Goal: Manage account settings

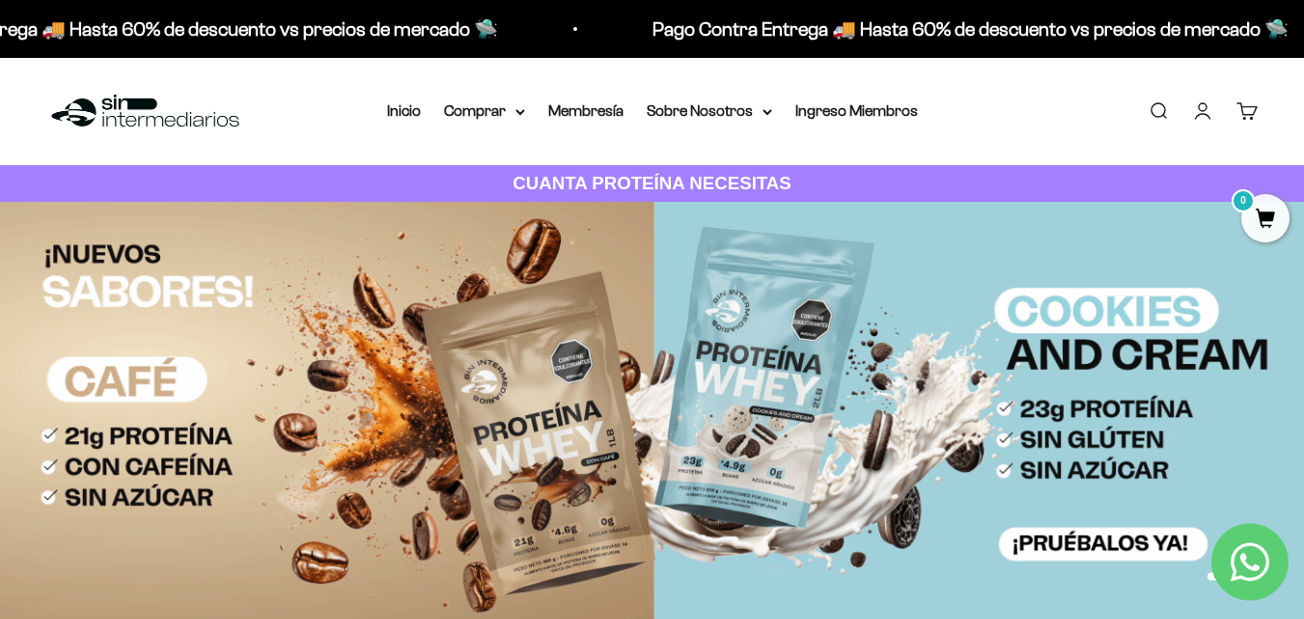
click at [1192, 106] on link "Iniciar sesión" at bounding box center [1202, 110] width 21 height 21
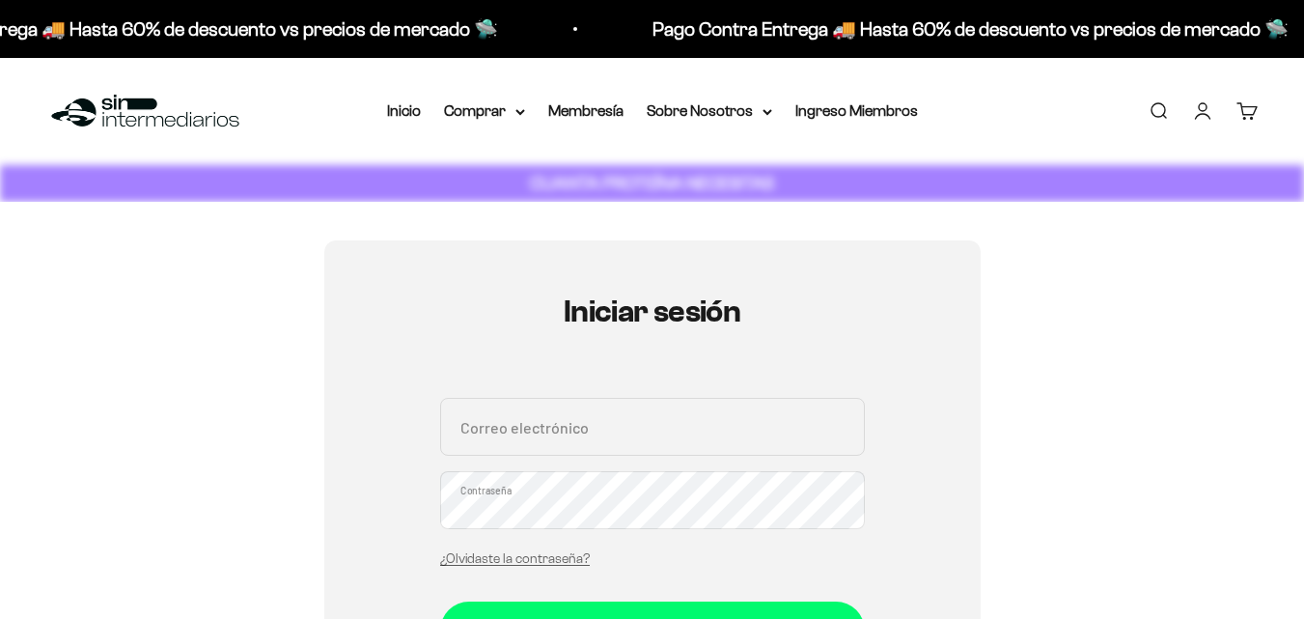
click at [631, 404] on input "Correo electrónico" at bounding box center [652, 427] width 425 height 58
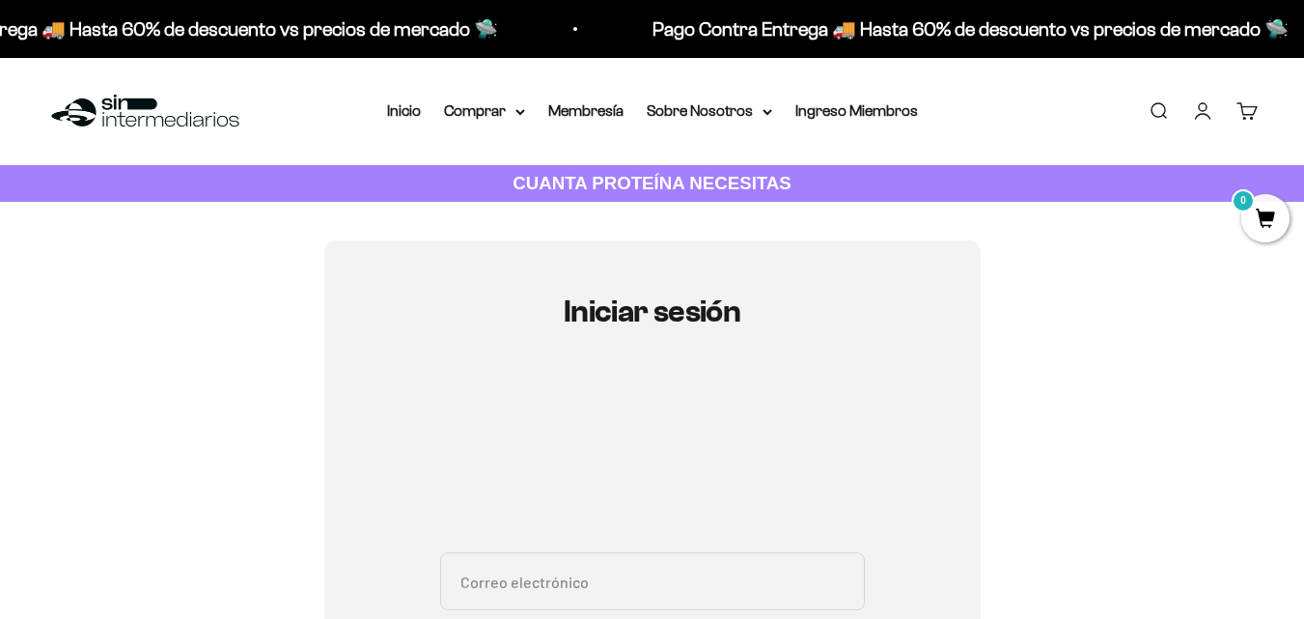
type input "ruiz.angelro@gmail.com"
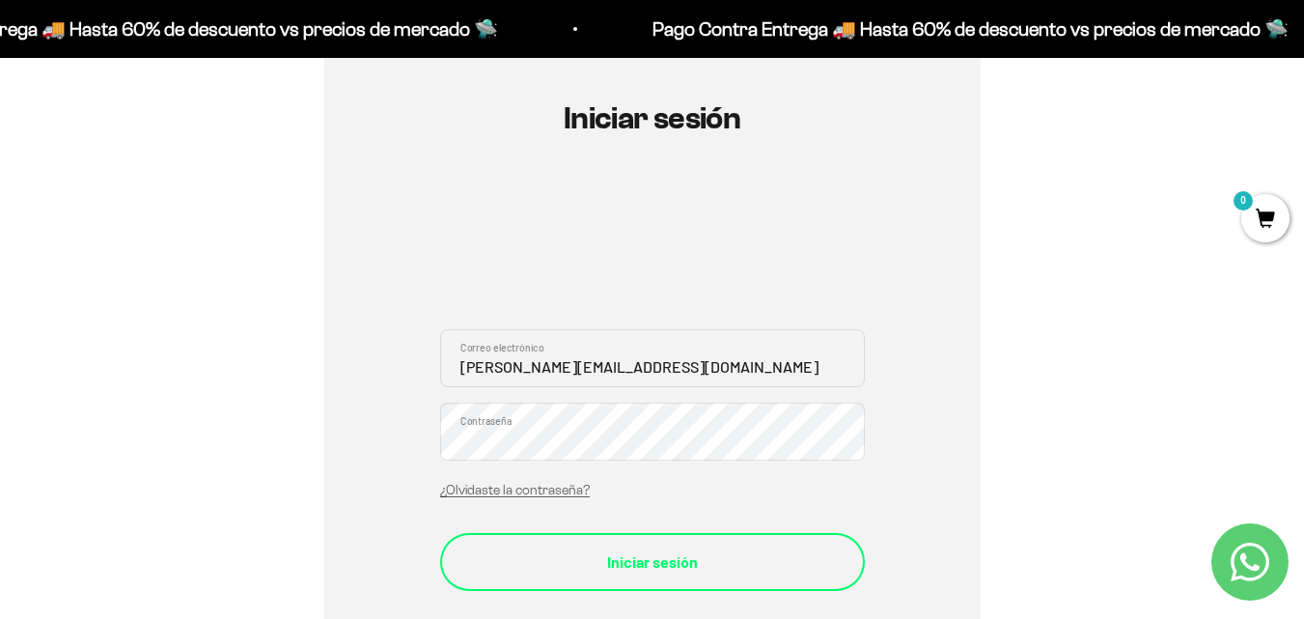
click at [730, 565] on div "Iniciar sesión" at bounding box center [652, 561] width 347 height 25
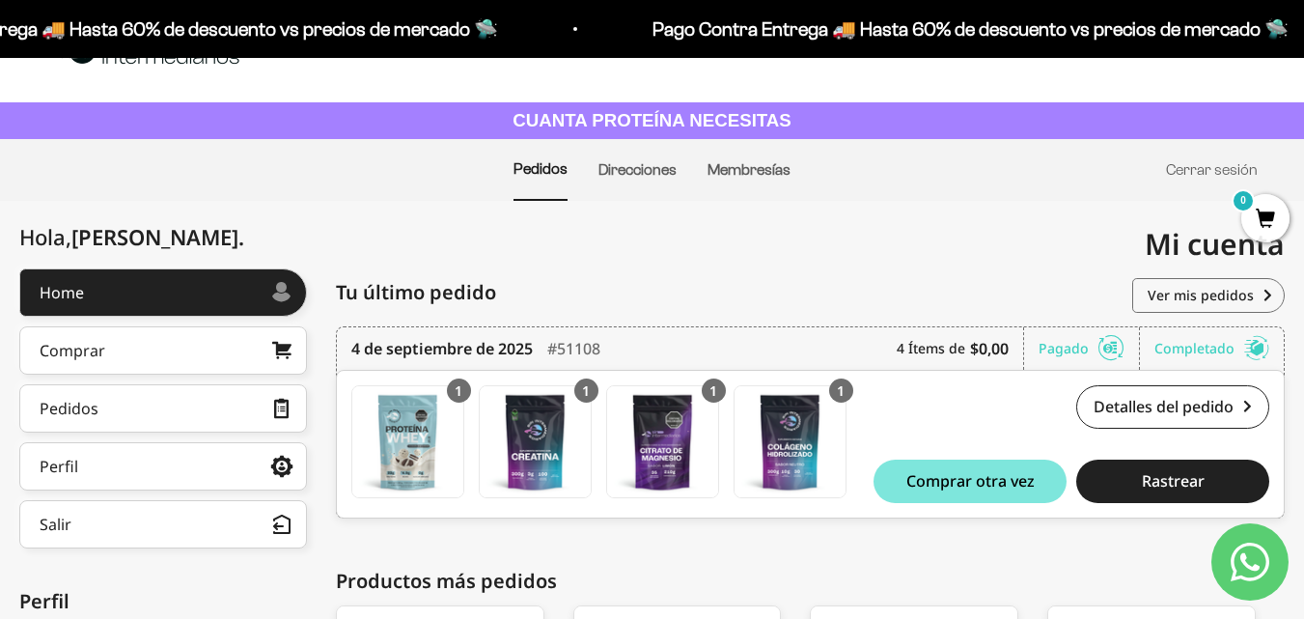
scroll to position [97, 0]
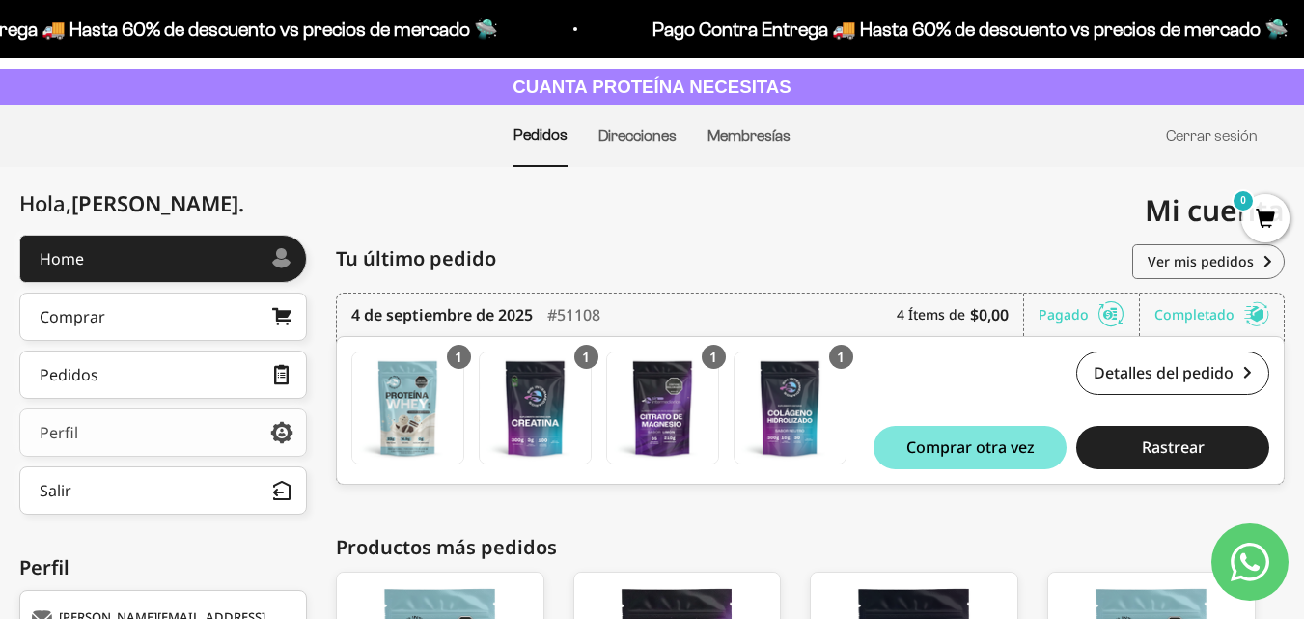
click at [216, 430] on link "Perfil" at bounding box center [163, 432] width 288 height 48
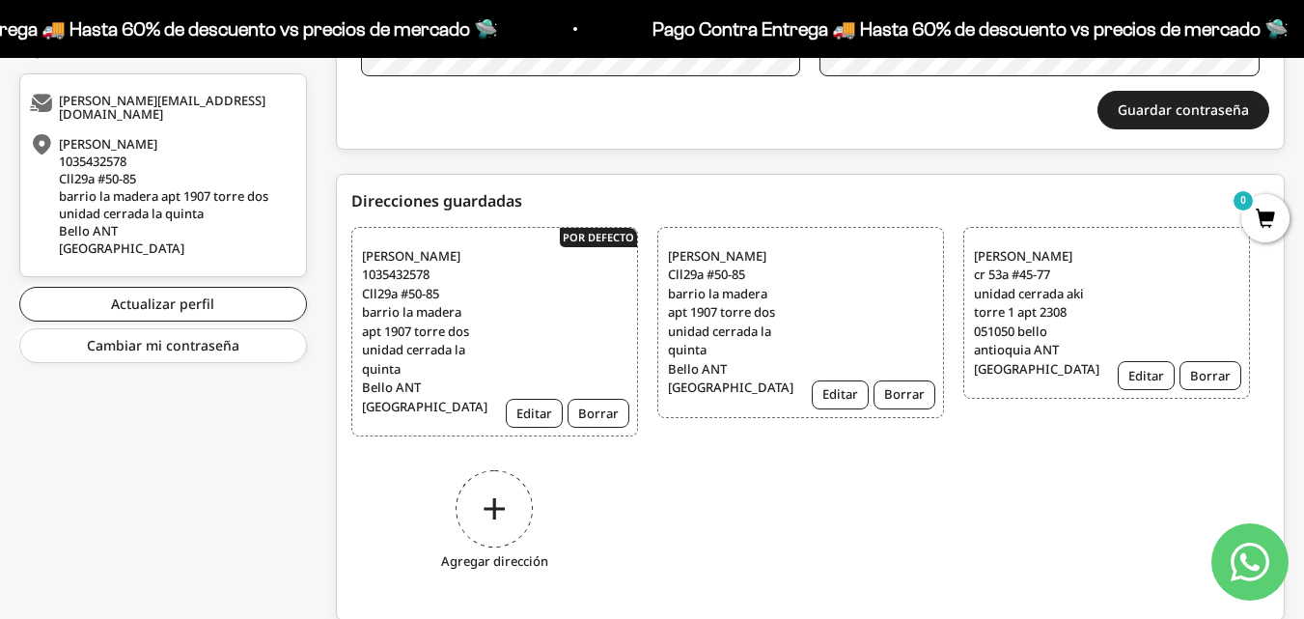
scroll to position [579, 0]
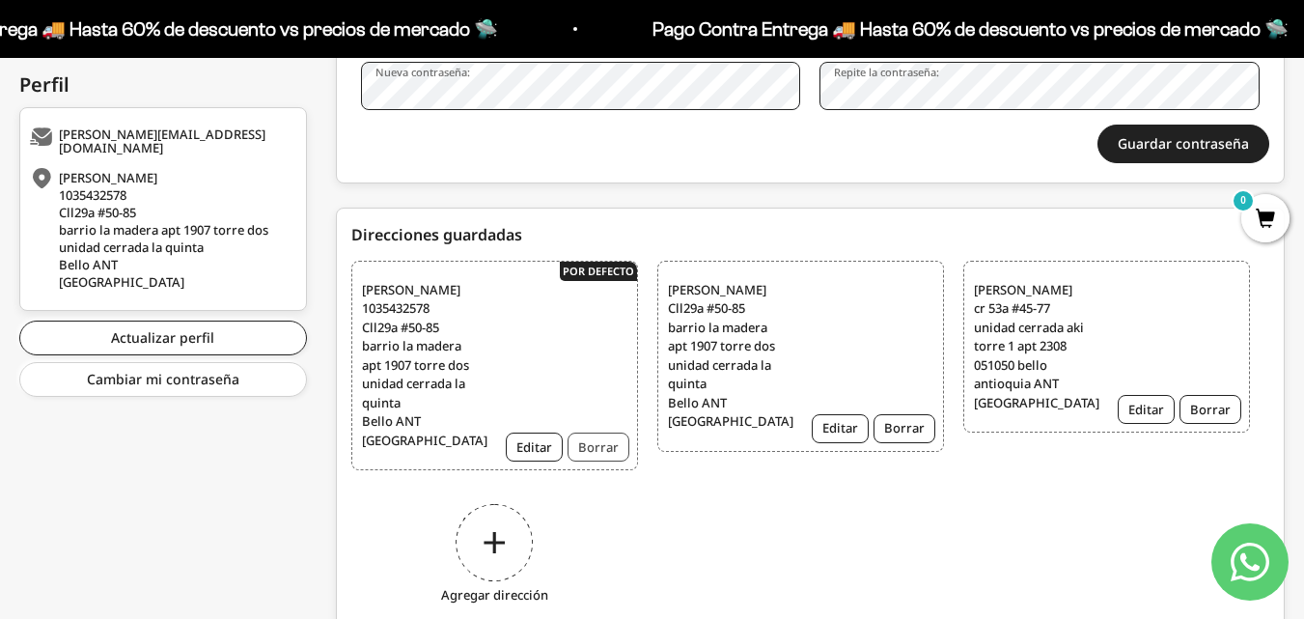
click at [608, 440] on button "Borrar" at bounding box center [598, 446] width 62 height 29
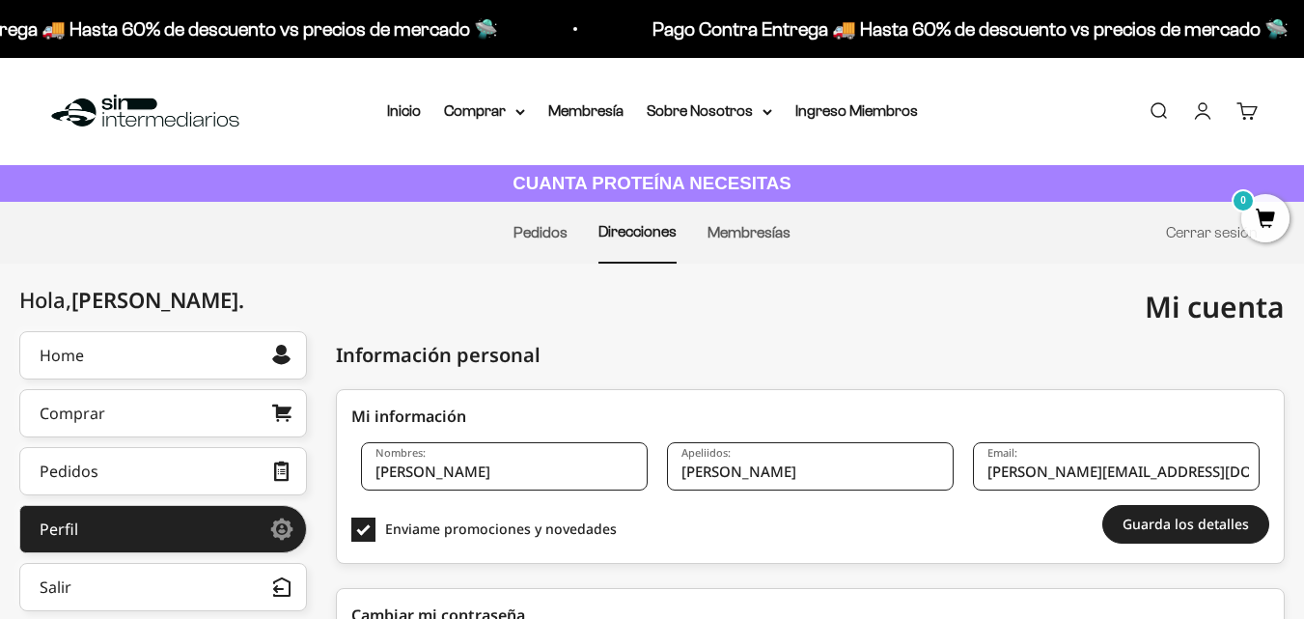
scroll to position [500, 0]
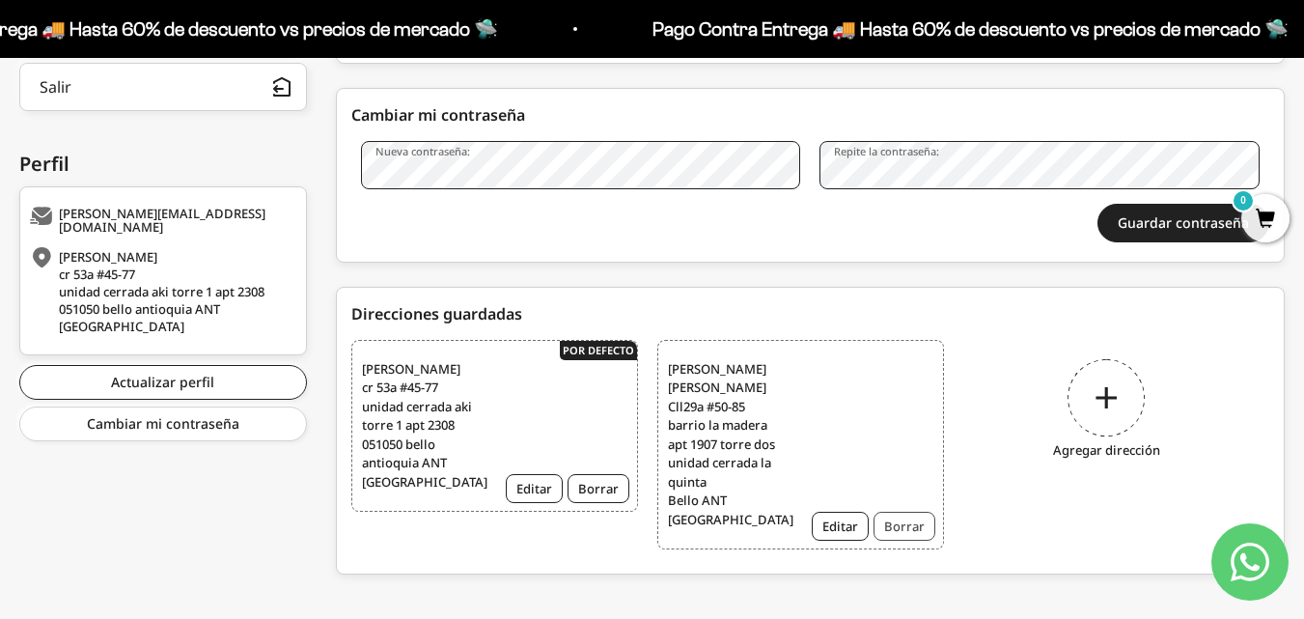
click at [924, 512] on button "Borrar" at bounding box center [904, 526] width 62 height 29
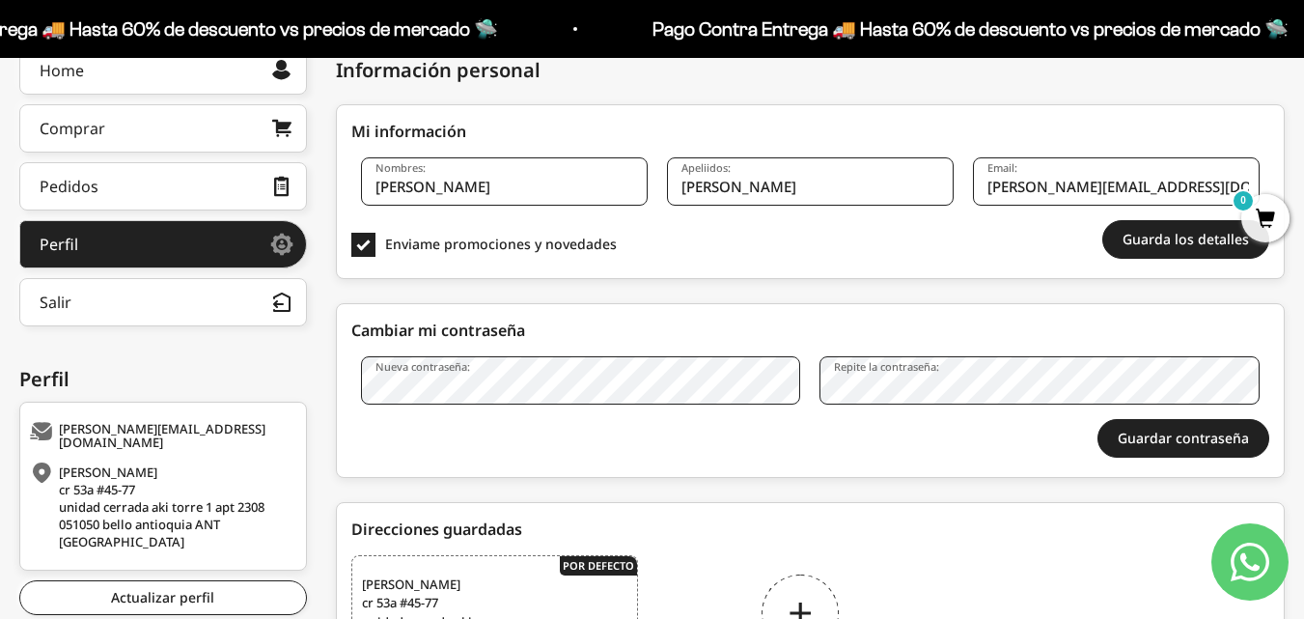
scroll to position [95, 0]
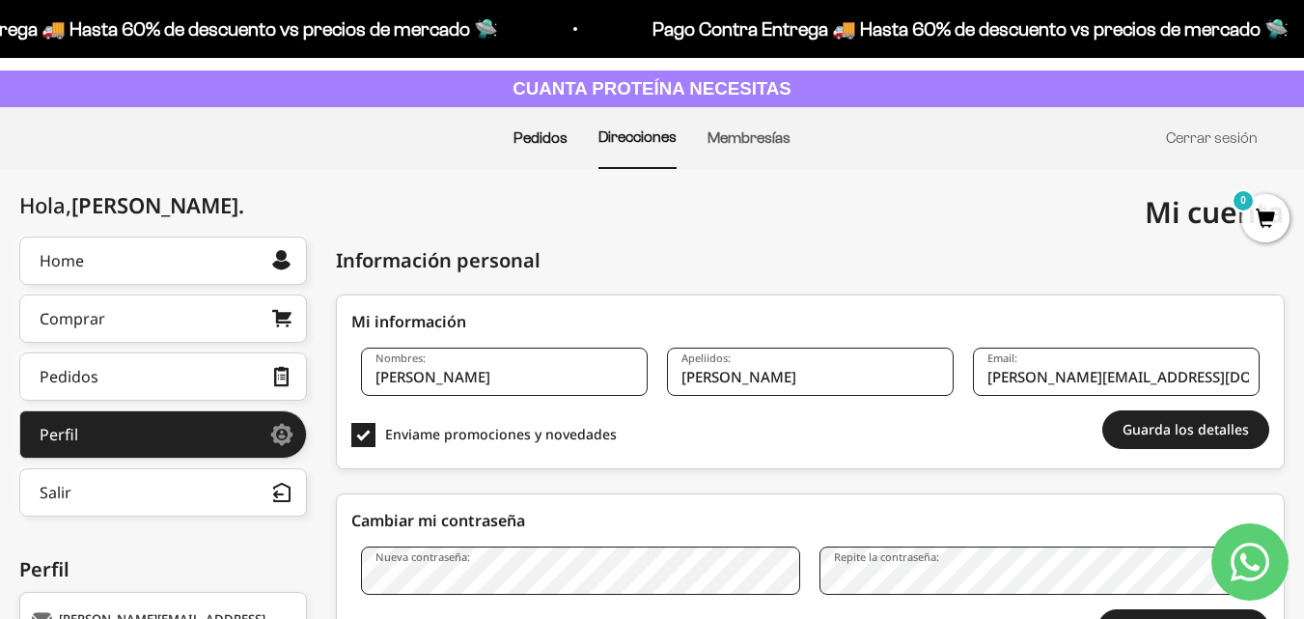
click at [540, 141] on link "Pedidos" at bounding box center [540, 137] width 54 height 16
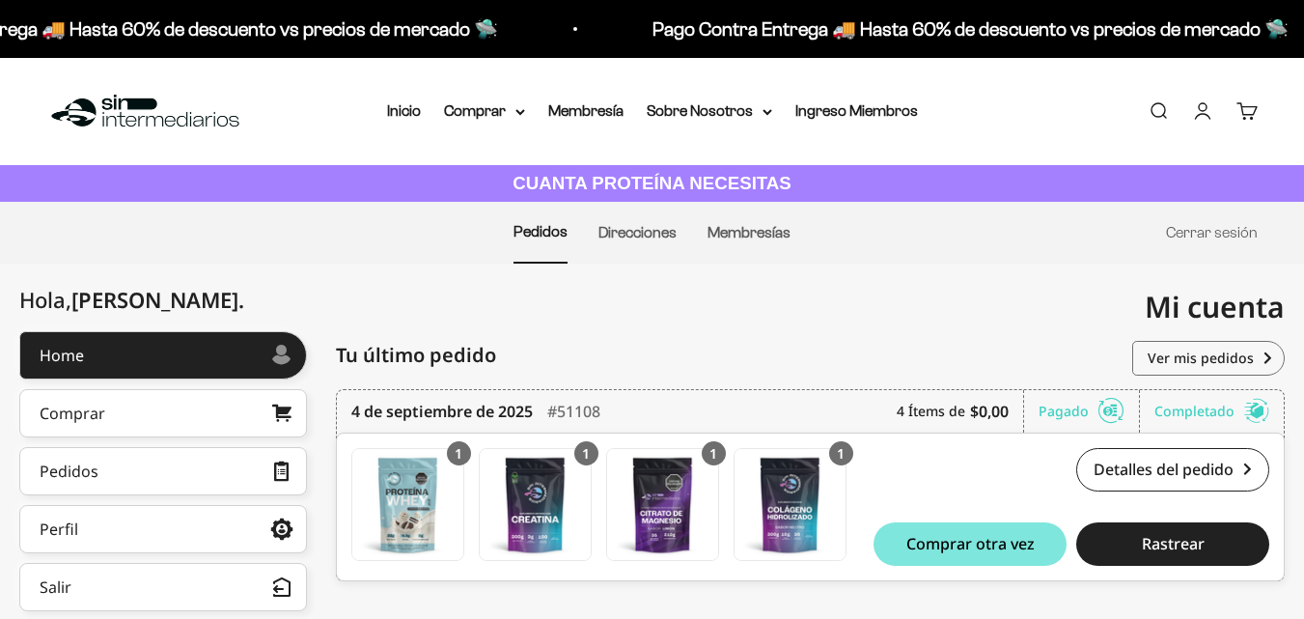
click at [406, 101] on li "Inicio" at bounding box center [404, 110] width 34 height 25
click at [401, 115] on link "Inicio" at bounding box center [404, 110] width 34 height 16
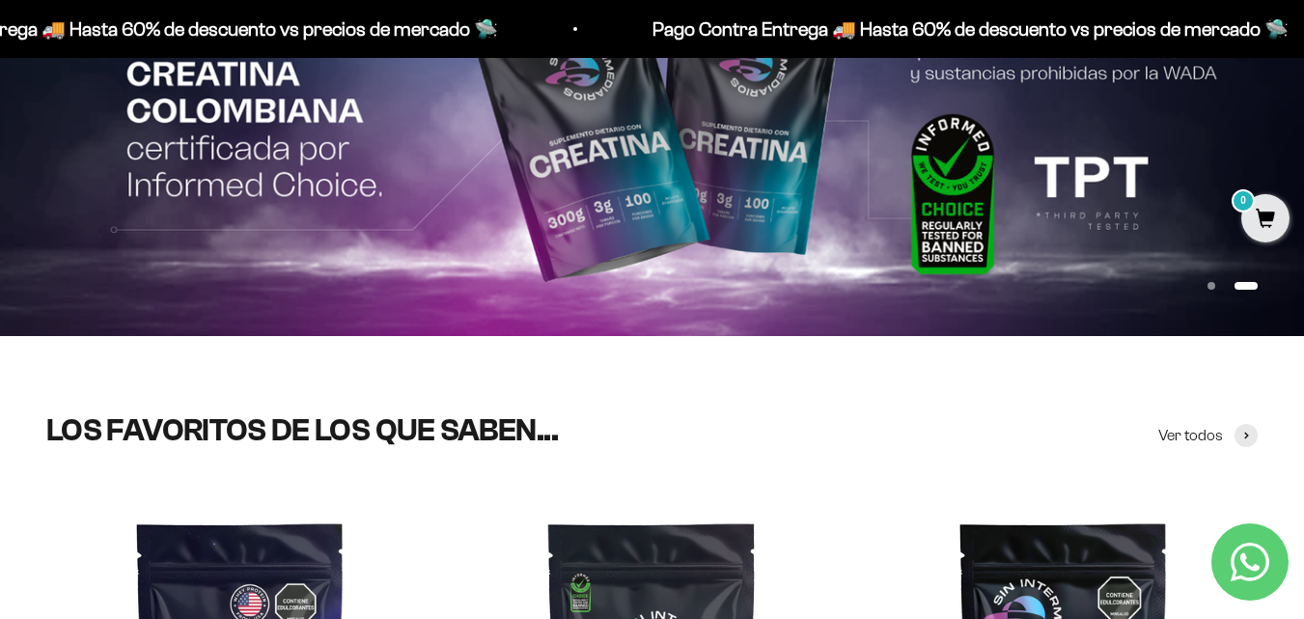
scroll to position [290, 0]
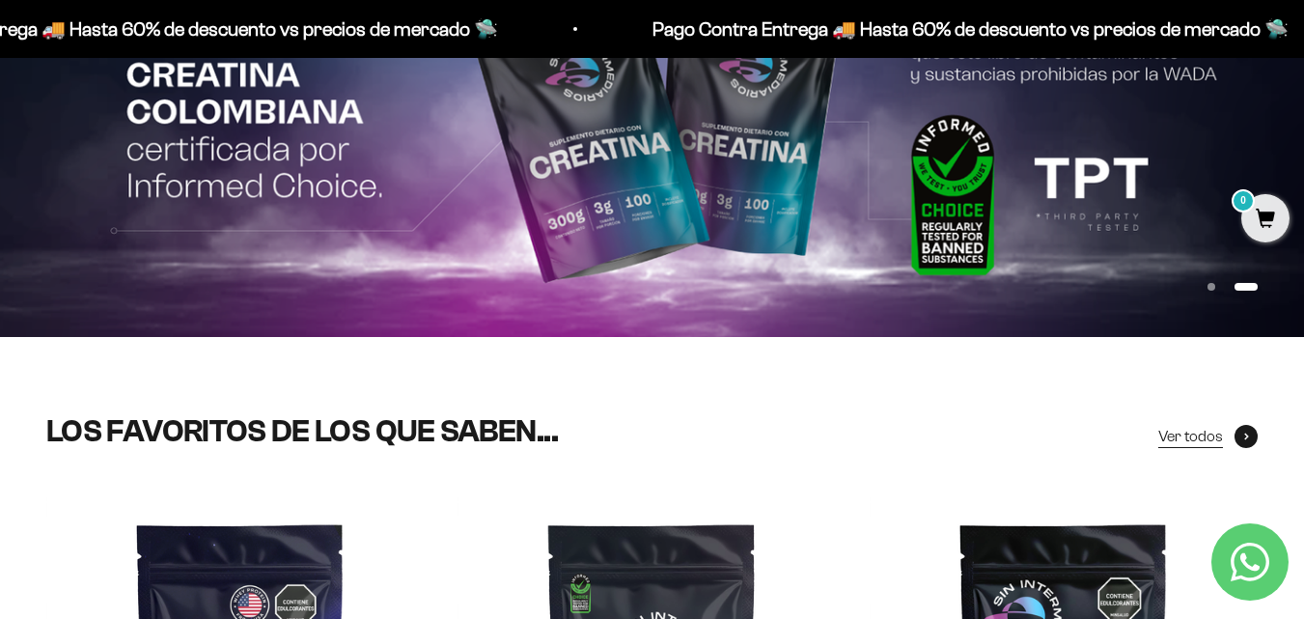
click at [1235, 432] on span at bounding box center [1245, 436] width 23 height 23
